Goal: Information Seeking & Learning: Learn about a topic

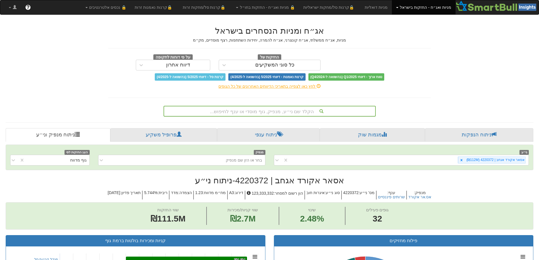
click at [269, 107] on div "הקלד שם ני״ע, מנפיק, גוף מוסדי או ענף לחיפוש..." at bounding box center [269, 111] width 211 height 10
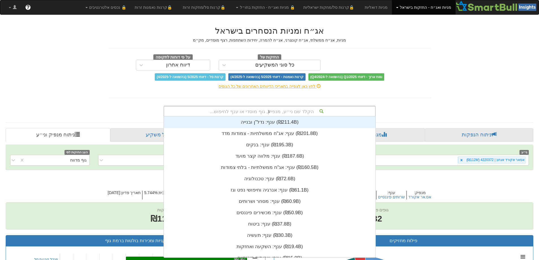
scroll to position [34, 0]
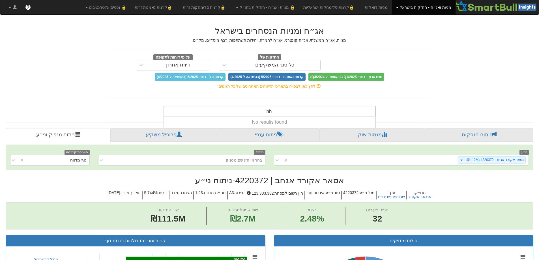
type input "n"
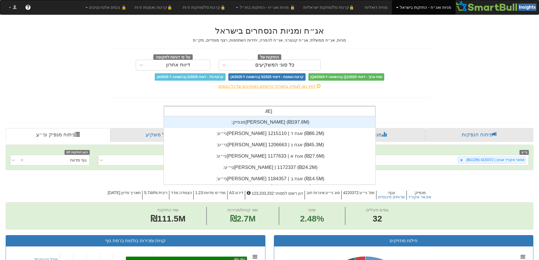
scroll to position [68, 0]
type input "מיכמן"
click at [295, 123] on div "מנפיק: ‏[PERSON_NAME] ‎(₪197.8M)‎" at bounding box center [270, 122] width 212 height 11
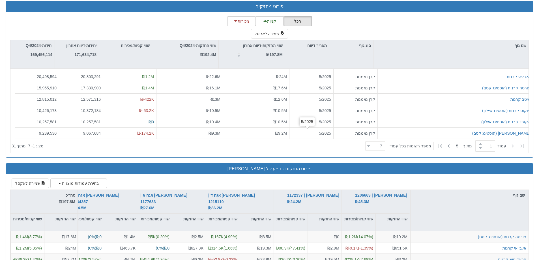
scroll to position [708, 0]
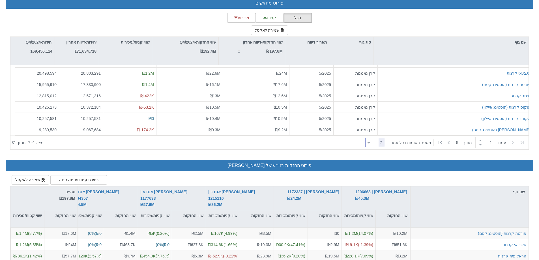
click at [370, 143] on icon at bounding box center [369, 142] width 3 height 1
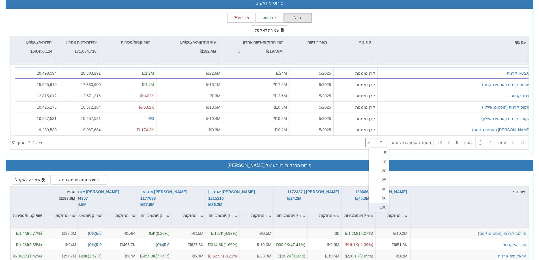
click at [387, 206] on div "100" at bounding box center [379, 207] width 20 height 9
type input "100"
click at [378, 51] on div at bounding box center [379, 51] width 6 height 28
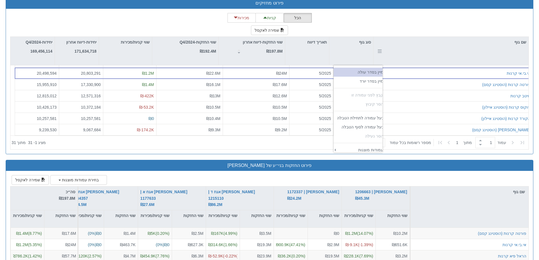
click at [375, 73] on td "‏מיין בסדר עולה" at bounding box center [360, 72] width 53 height 9
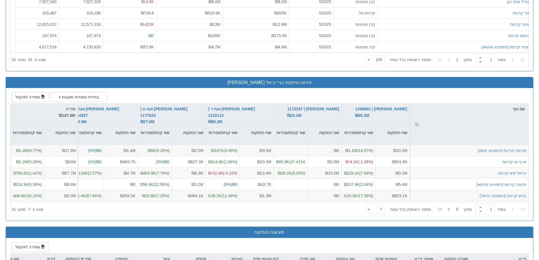
scroll to position [793, 0]
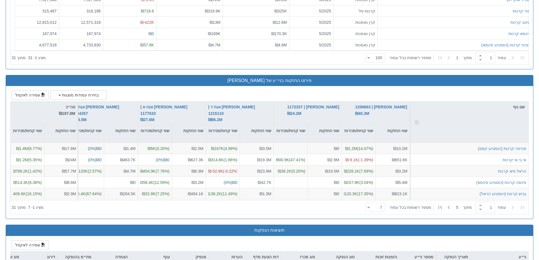
click at [417, 119] on div at bounding box center [416, 122] width 6 height 41
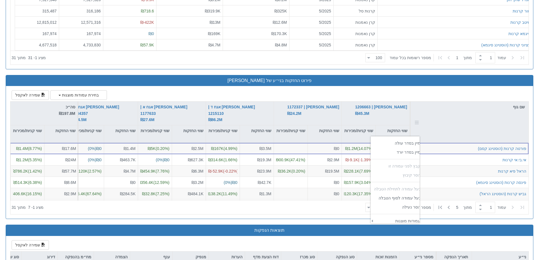
scroll to position [93, 50]
click at [412, 145] on td "‏מיין בסדר עולה" at bounding box center [397, 143] width 53 height 9
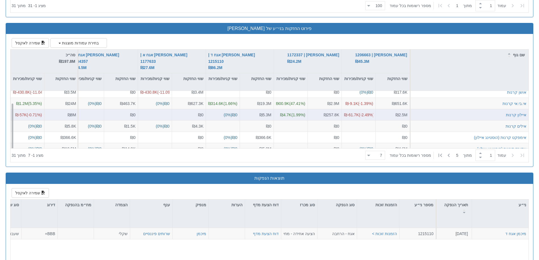
scroll to position [849, 0]
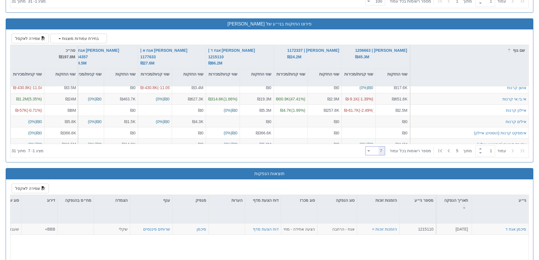
click at [370, 152] on icon at bounding box center [368, 150] width 3 height 1
click at [384, 191] on div "25" at bounding box center [379, 188] width 20 height 9
type input "25"
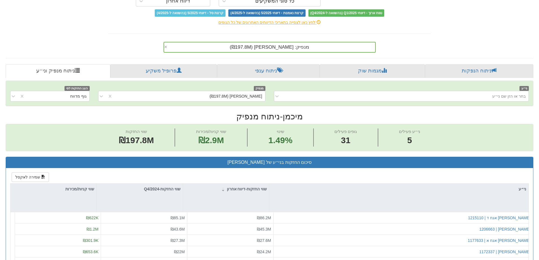
scroll to position [57, 0]
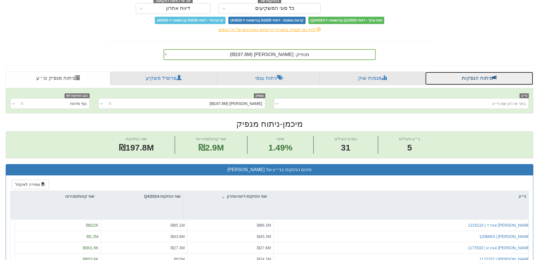
click at [481, 77] on link "ניתוח הנפקות" at bounding box center [479, 79] width 108 height 14
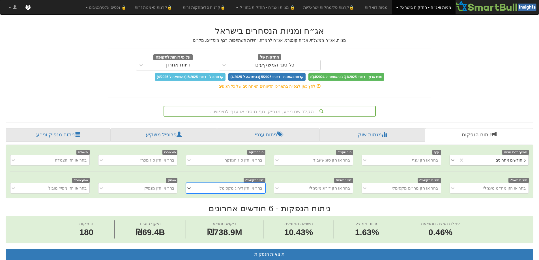
click at [454, 161] on icon at bounding box center [453, 160] width 6 height 6
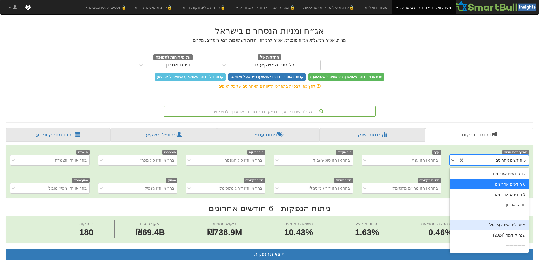
scroll to position [9, 0]
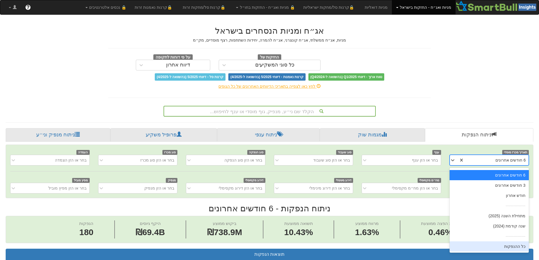
click at [503, 246] on div "כל ההנפקות" at bounding box center [489, 246] width 79 height 10
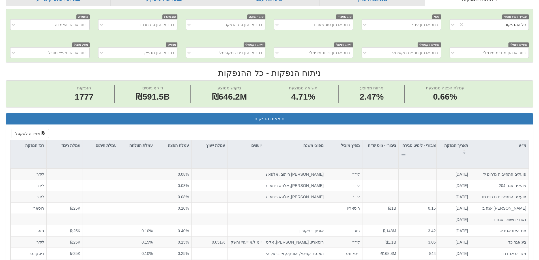
scroll to position [142, 0]
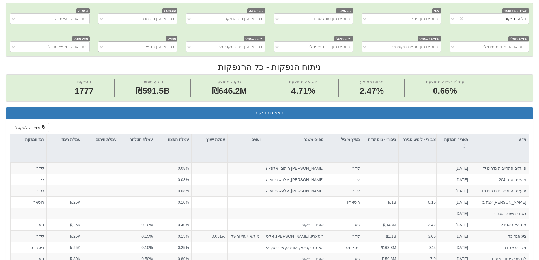
click at [142, 50] on div "בחר או הזן מנפיק" at bounding box center [142, 46] width 70 height 9
type input "n"
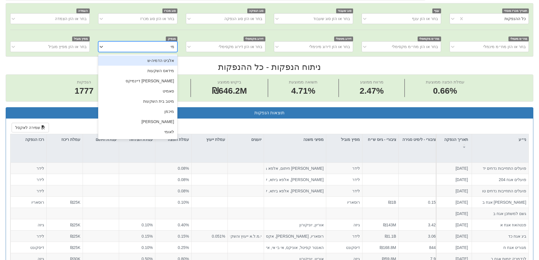
type input "[PERSON_NAME]"
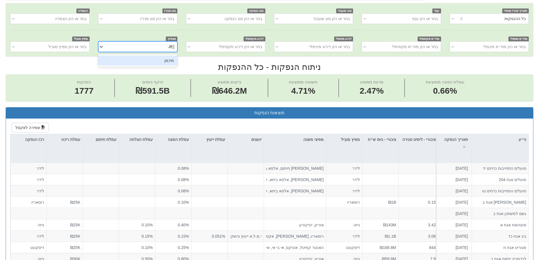
click at [161, 60] on div "מיכמן" at bounding box center [137, 60] width 79 height 10
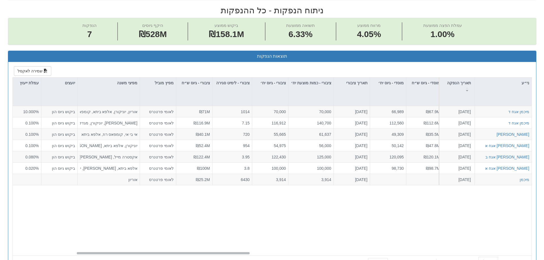
scroll to position [0, 192]
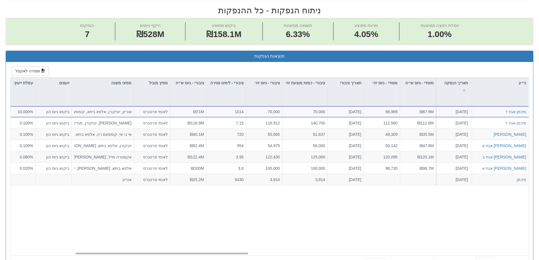
drag, startPoint x: 246, startPoint y: 250, endPoint x: 112, endPoint y: 210, distance: 139.6
click at [112, 210] on div "[PERSON_NAME] אגח ד [DATE] 1215110 הזמנות זוכות > אגח - הרחבה הצעה אחידה - מחיר…" at bounding box center [271, 180] width 523 height 149
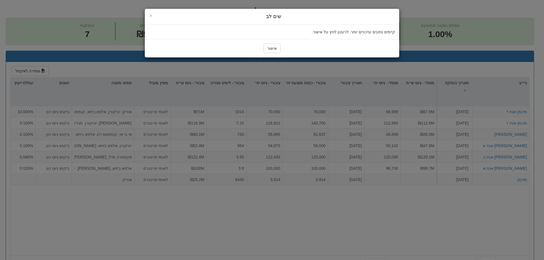
click at [102, 211] on div "× Close שים לב קיימים נתונים עדכניים יותר. לרענון לחץ על אישור. אישור" at bounding box center [272, 130] width 544 height 260
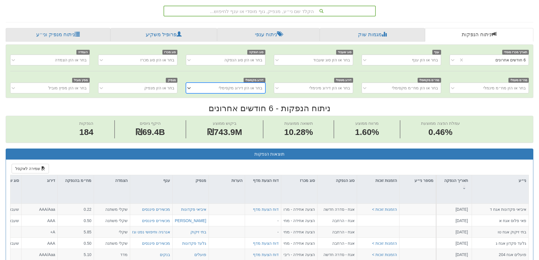
scroll to position [0, 1032]
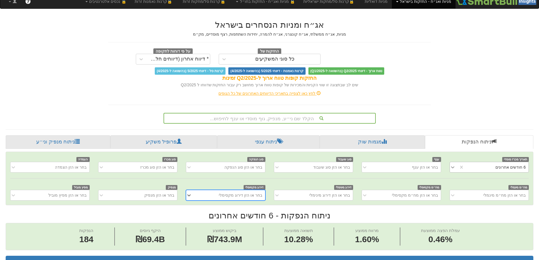
click at [452, 172] on div at bounding box center [454, 167] width 8 height 10
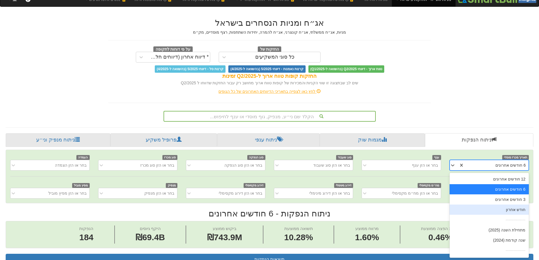
scroll to position [9, 0]
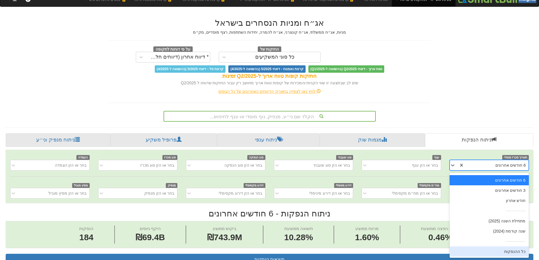
click at [503, 250] on div "כל ההנפקות" at bounding box center [489, 252] width 79 height 10
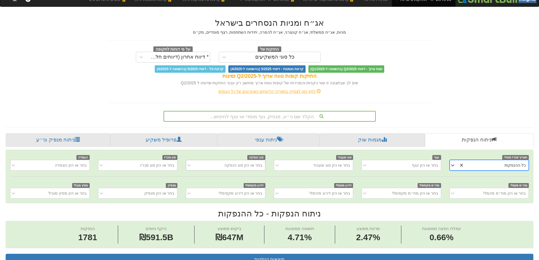
click at [222, 166] on div "בחר או הזן סוג הנפקה" at bounding box center [230, 165] width 70 height 9
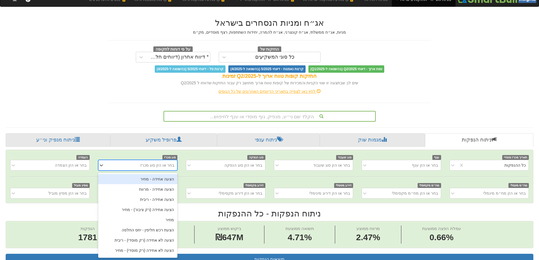
click at [157, 166] on div "בחר או הזן סוג מכרז" at bounding box center [157, 165] width 34 height 6
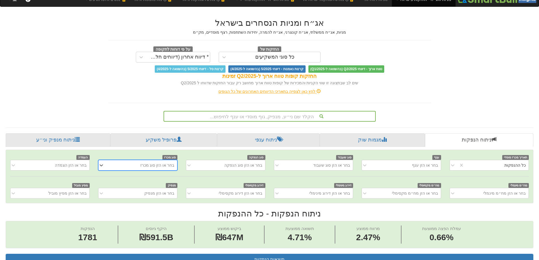
click at [157, 166] on div "בחר או הזן סוג מכרז" at bounding box center [157, 165] width 34 height 6
click at [159, 194] on div "בחר או הזן מנפיק" at bounding box center [137, 193] width 79 height 11
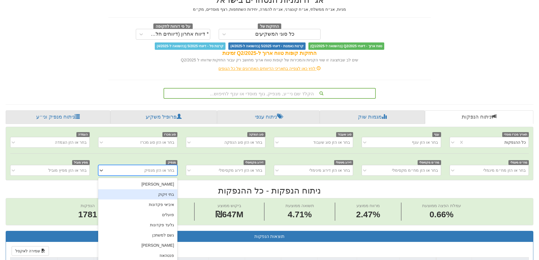
scroll to position [36, 0]
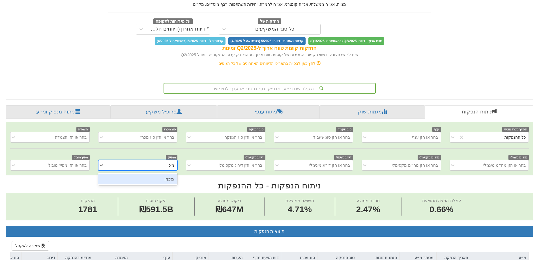
type input "מיכמן"
click at [157, 181] on div "מיכמן" at bounding box center [137, 179] width 79 height 10
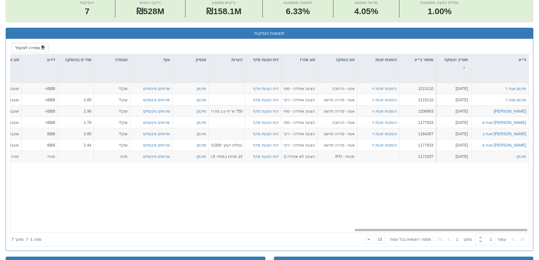
scroll to position [0, 1032]
drag, startPoint x: 388, startPoint y: 230, endPoint x: 399, endPoint y: 236, distance: 12.0
click at [399, 236] on div "ני״ע תאריך הנפקה מספר ני״ע הזמנות זוכות סוג הנפקה סוג מכרז דוח הצעת מדף הערות מ…" at bounding box center [269, 150] width 518 height 192
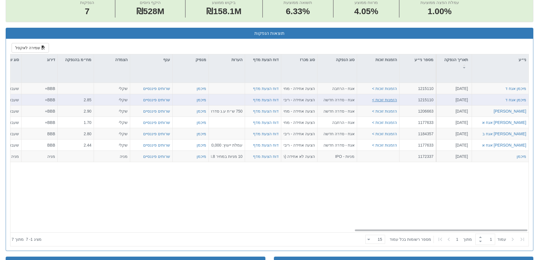
click at [375, 100] on button "הזמנות זוכות >" at bounding box center [384, 100] width 25 height 6
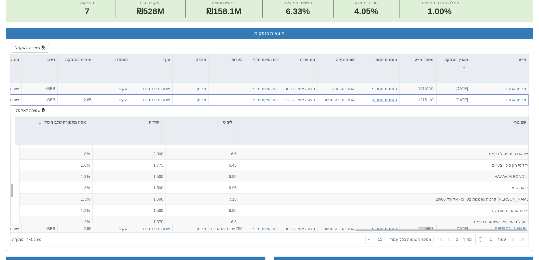
scroll to position [255, 0]
